Goal: Task Accomplishment & Management: Complete application form

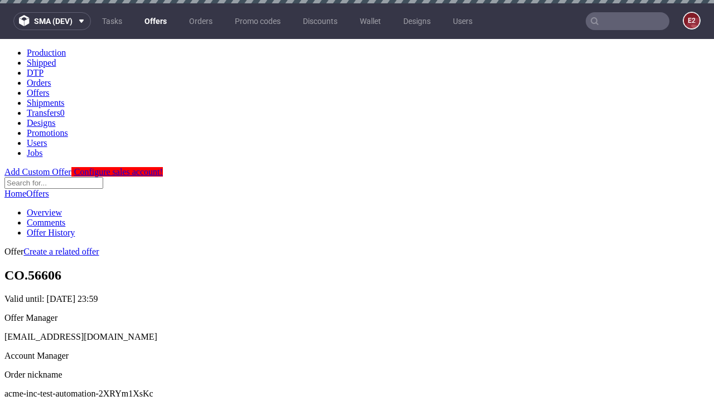
scroll to position [3, 0]
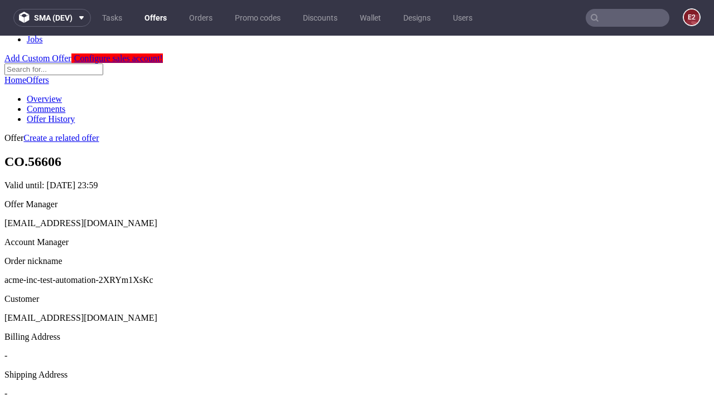
scroll to position [380, 0]
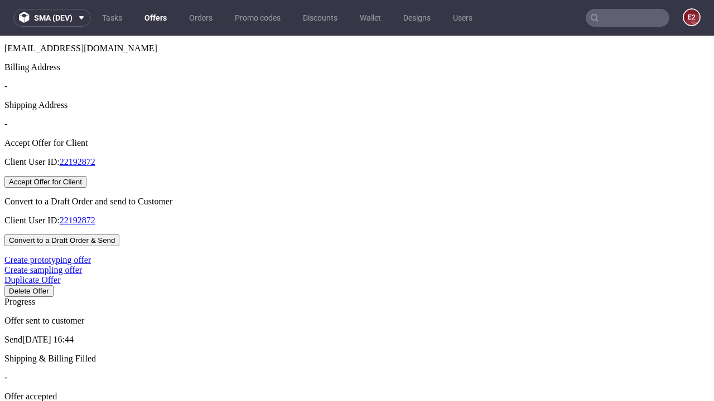
click at [86, 188] on button "Accept Offer for Client" at bounding box center [45, 182] width 82 height 12
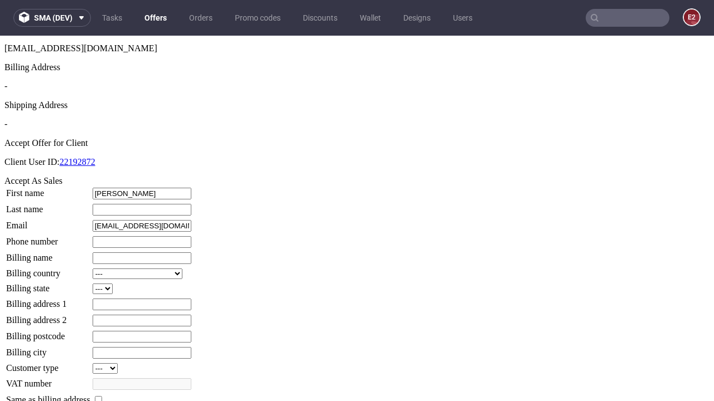
type input "Cristopher"
type input "Funk"
type input "1509813888"
type input "Mariam64"
select select "13"
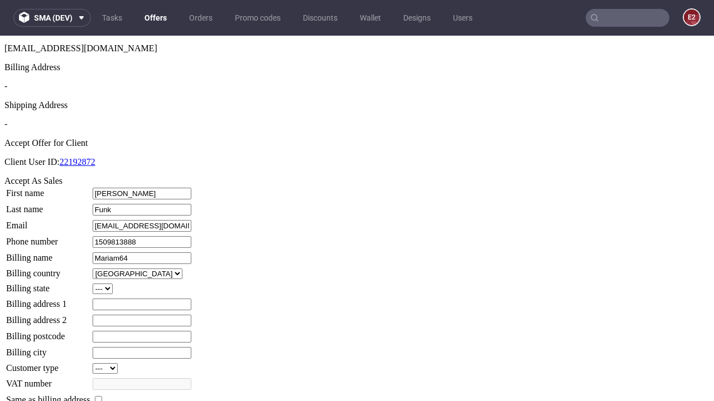
type input "Mariam64"
select select "132"
type input "157 Hand-Rohan Meadows"
type input "BM40 5TS"
type input "Murphy-le-Gutkowski"
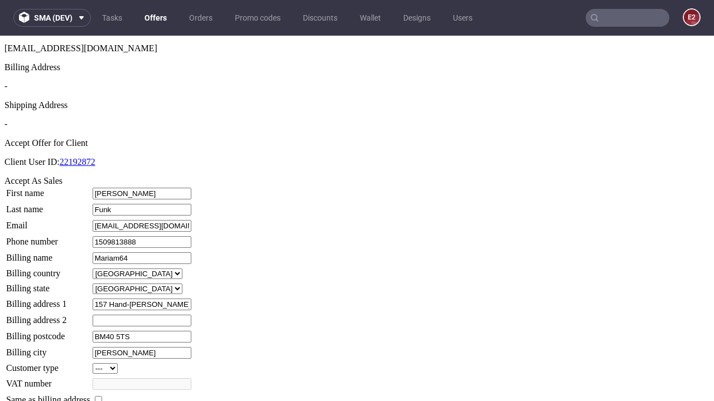
click at [102, 396] on input "checkbox" at bounding box center [98, 399] width 7 height 7
checkbox input "true"
type input "Mariam64"
select select "13"
type input "157 Hand-Rohan Meadows"
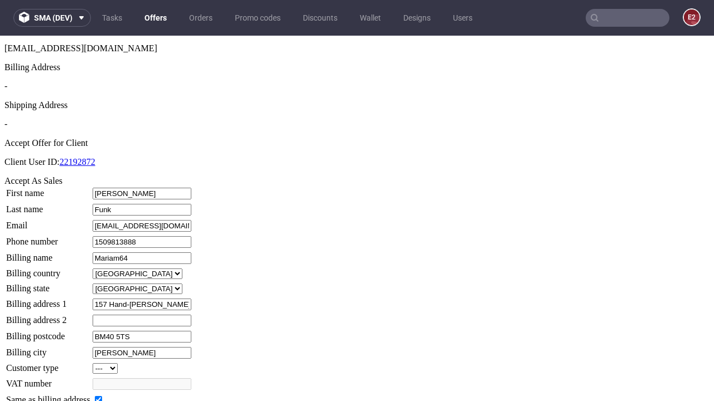
type input "BM40 5TS"
type input "Murphy-le-Gutkowski"
select select "132"
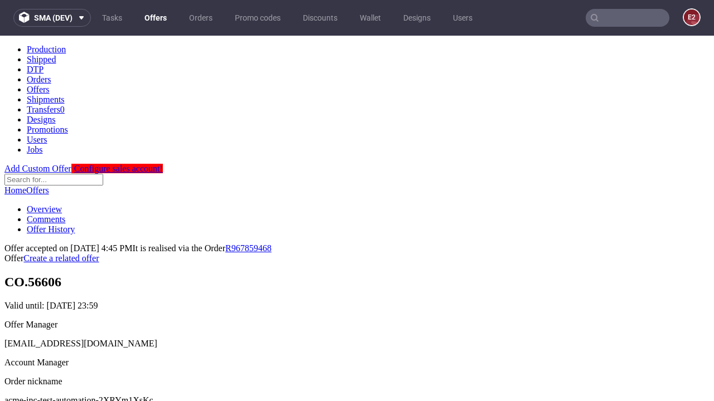
scroll to position [410, 0]
